Goal: Find specific page/section: Find specific page/section

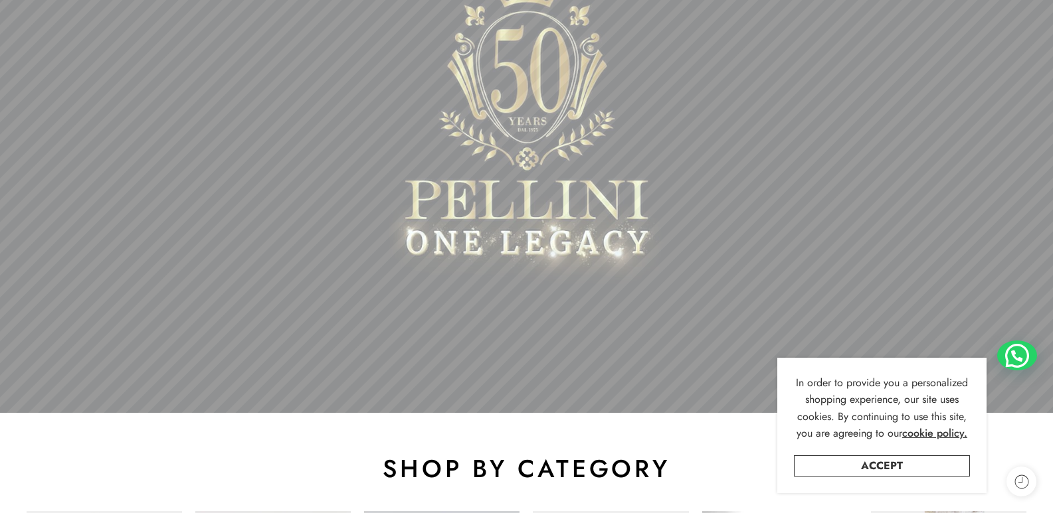
scroll to position [266, 0]
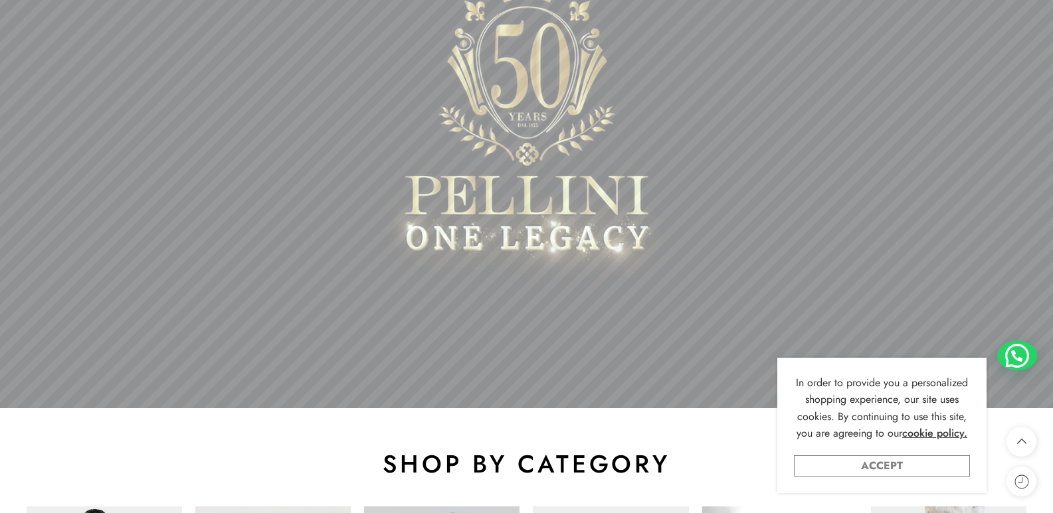
click at [941, 464] on link "Accept" at bounding box center [882, 466] width 176 height 21
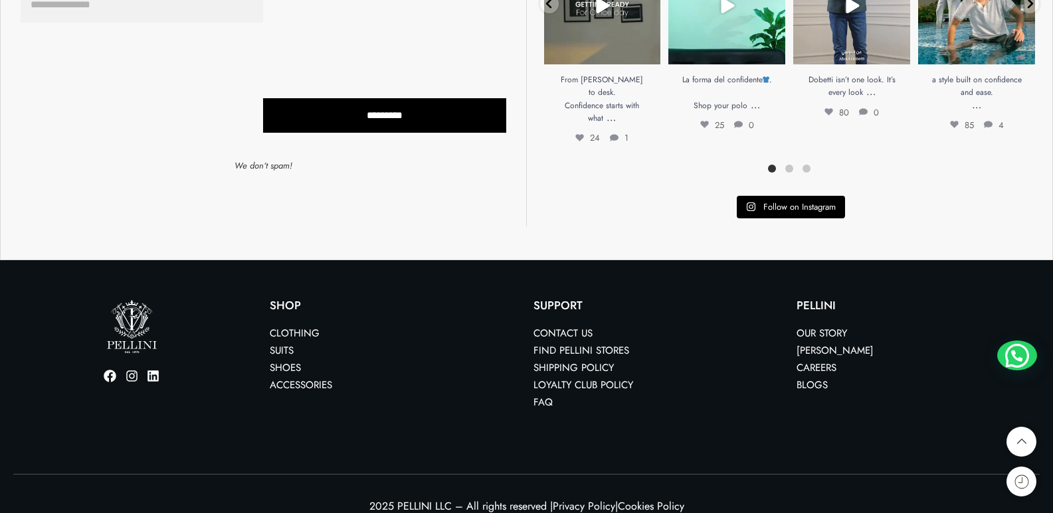
scroll to position [2911, 0]
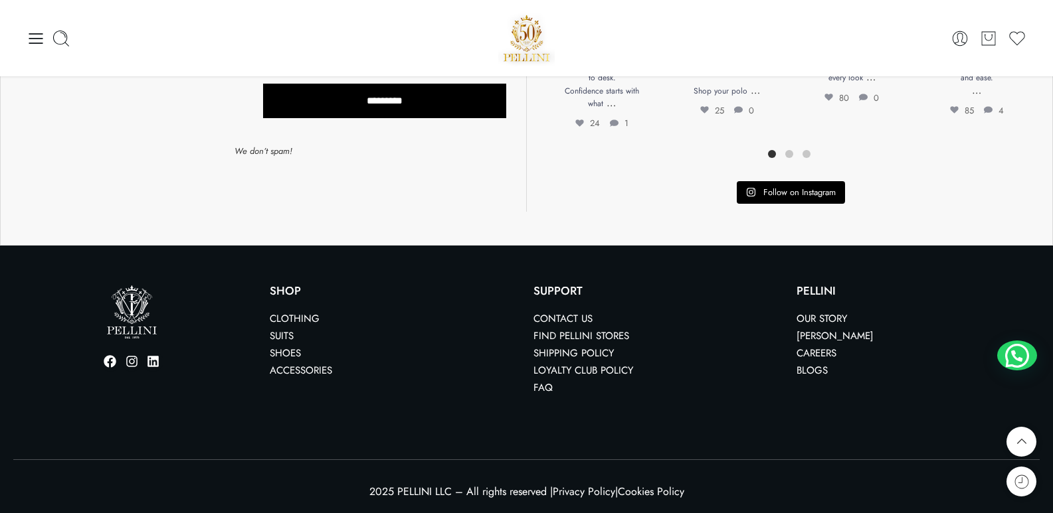
click at [576, 337] on link "Find Pellini Stores" at bounding box center [581, 336] width 96 height 15
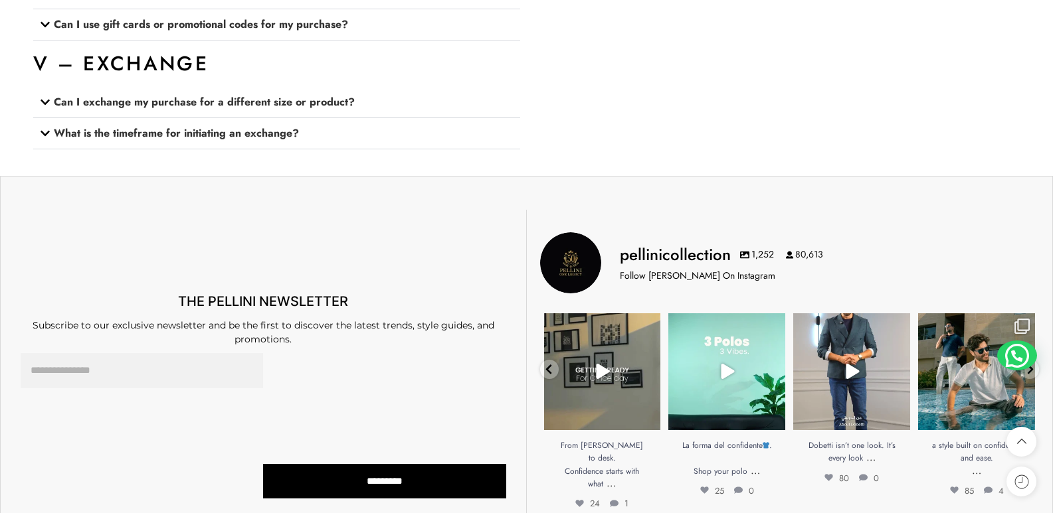
scroll to position [2298, 0]
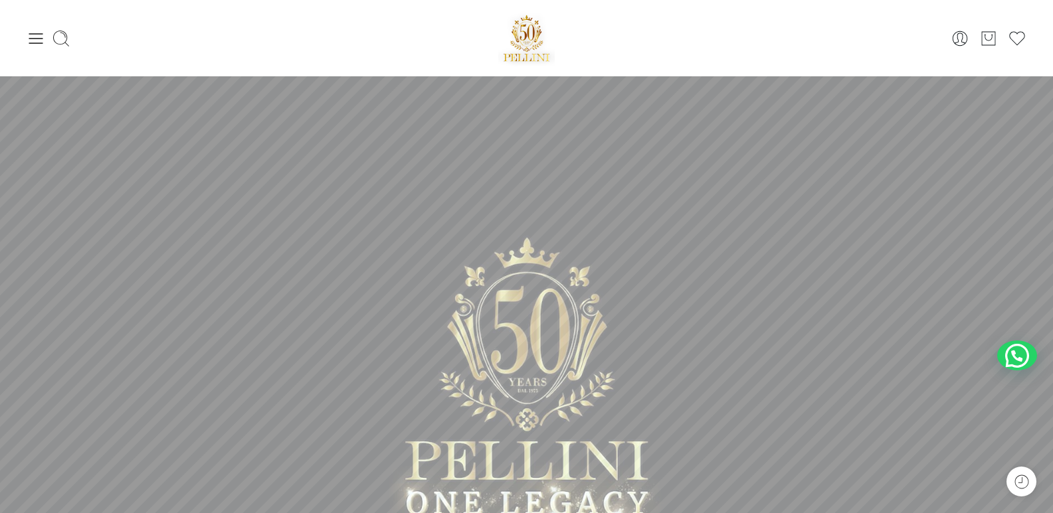
scroll to position [2911, 0]
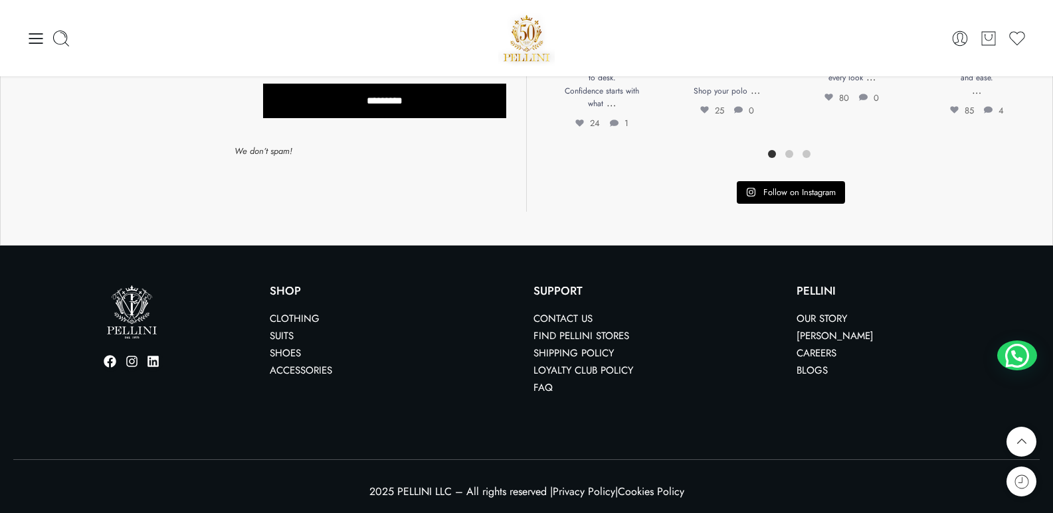
click at [40, 33] on icon at bounding box center [36, 38] width 19 height 19
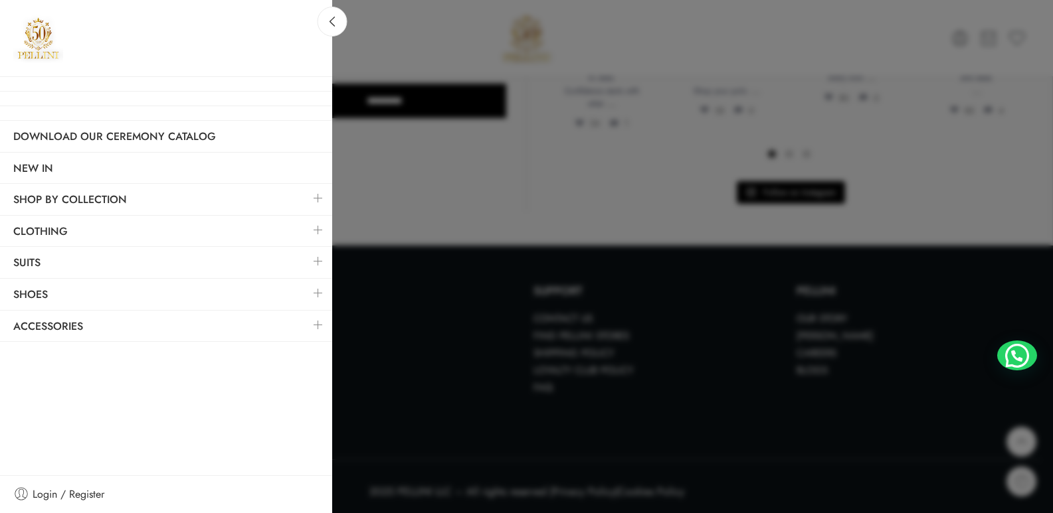
click at [454, 365] on div at bounding box center [526, 256] width 1053 height 513
